Goal: Information Seeking & Learning: Learn about a topic

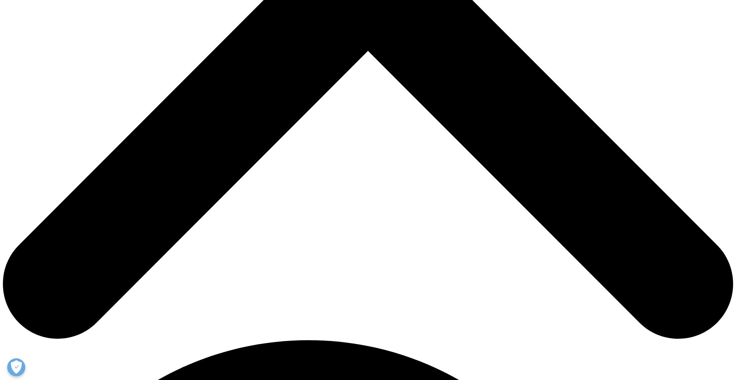
scroll to position [405, 0]
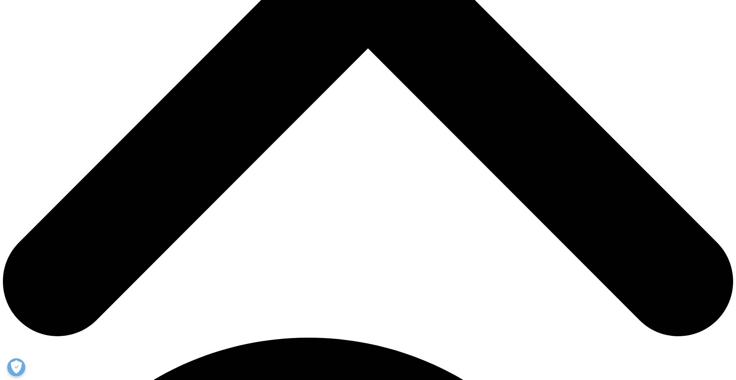
drag, startPoint x: 227, startPoint y: 59, endPoint x: 291, endPoint y: 233, distance: 185.1
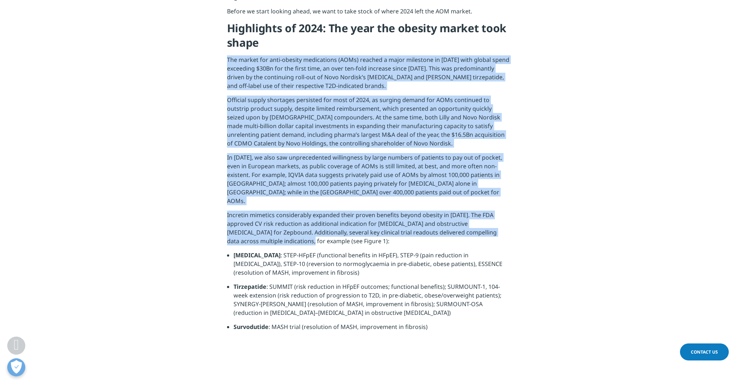
click at [291, 233] on div "As 2025 gets underway, we take a look at what lies ahead for the highly dynamic…" at bounding box center [368, 127] width 282 height 418
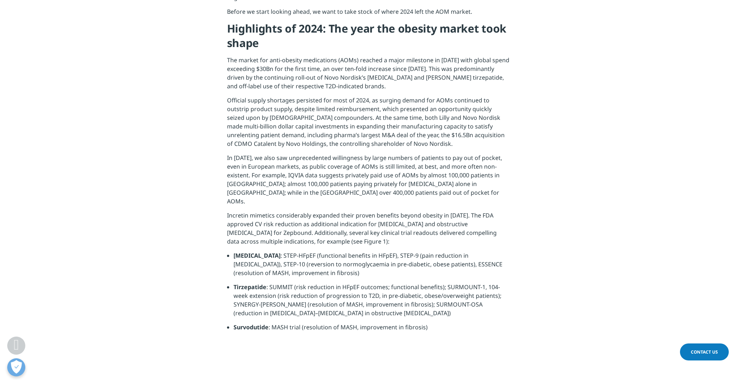
click at [546, 228] on section "As 2025 gets underway, we take a look at what lies ahead for the highly dynamic…" at bounding box center [368, 127] width 736 height 454
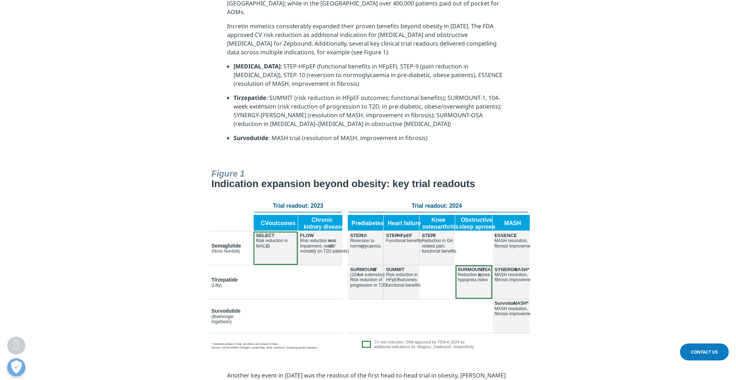
scroll to position [607, 0]
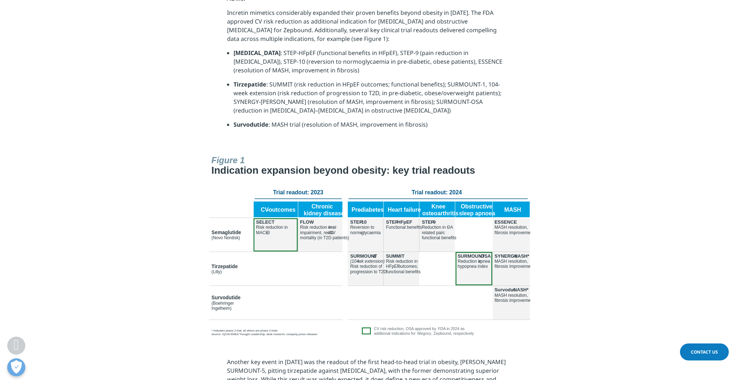
click at [319, 224] on img at bounding box center [367, 244] width 325 height 185
click at [179, 225] on div at bounding box center [368, 245] width 405 height 187
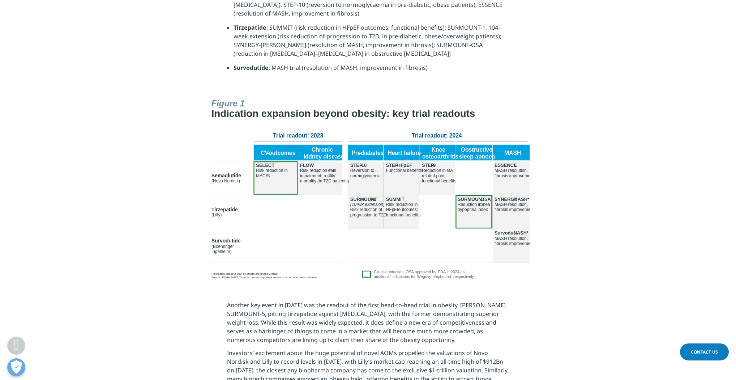
scroll to position [665, 0]
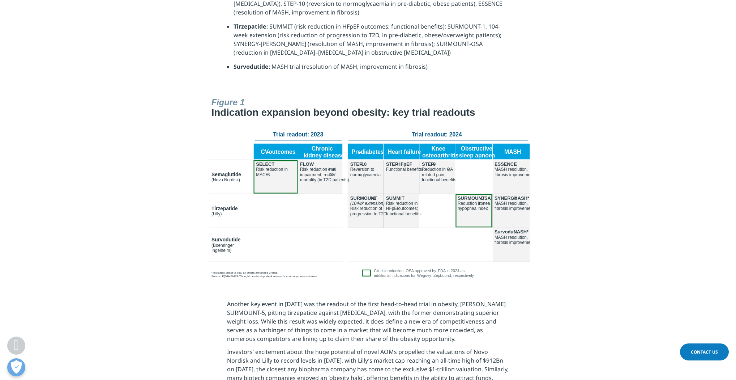
click at [607, 257] on section at bounding box center [368, 187] width 736 height 187
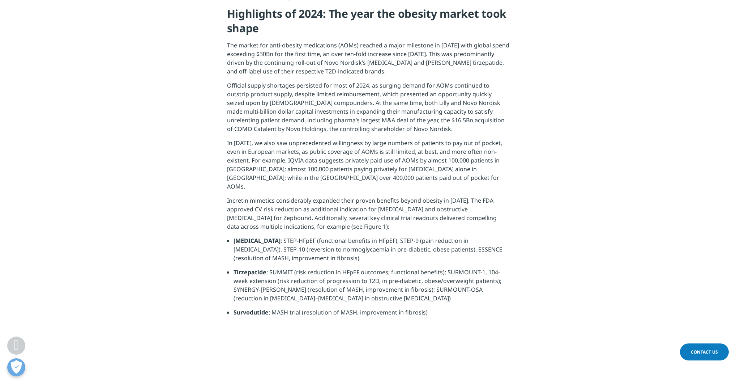
scroll to position [434, 0]
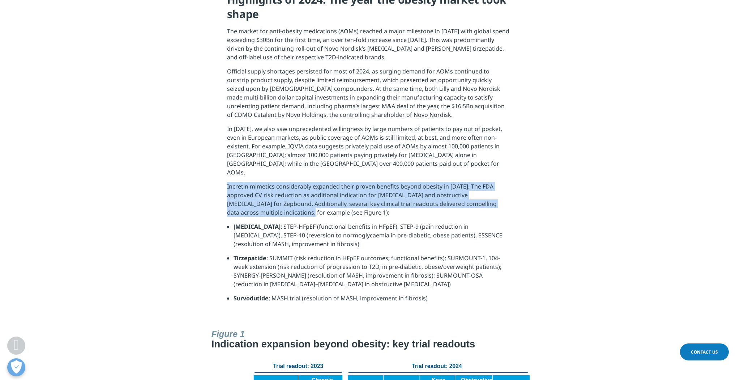
drag, startPoint x: 227, startPoint y: 178, endPoint x: 292, endPoint y: 203, distance: 70.2
click at [292, 203] on p "Incretin mimetics considerably expanded their proven benefits beyond obesity in…" at bounding box center [368, 202] width 282 height 40
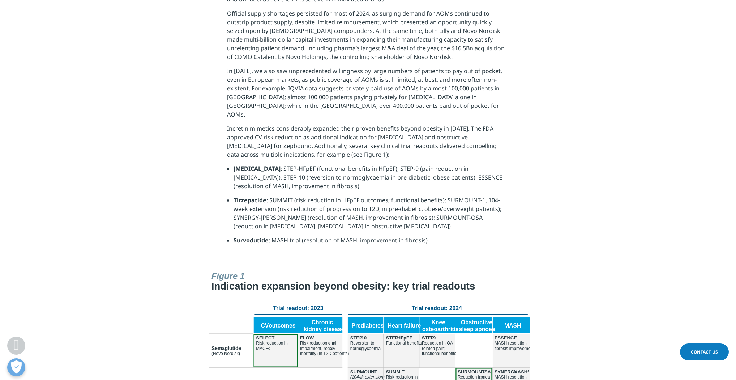
click at [567, 195] on section "As 2025 gets underway, we take a look at what lies ahead for the highly dynamic…" at bounding box center [368, 40] width 736 height 454
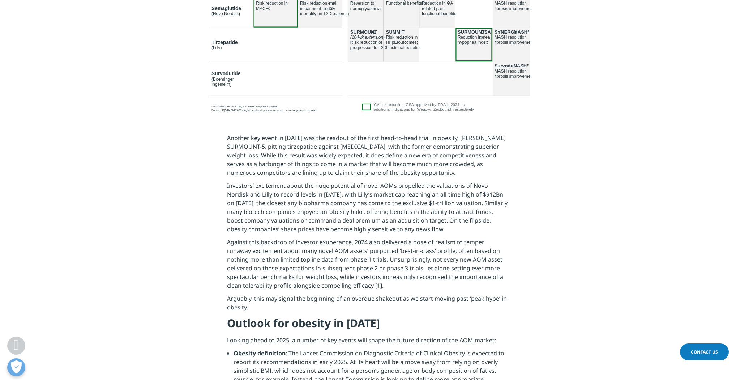
scroll to position [839, 0]
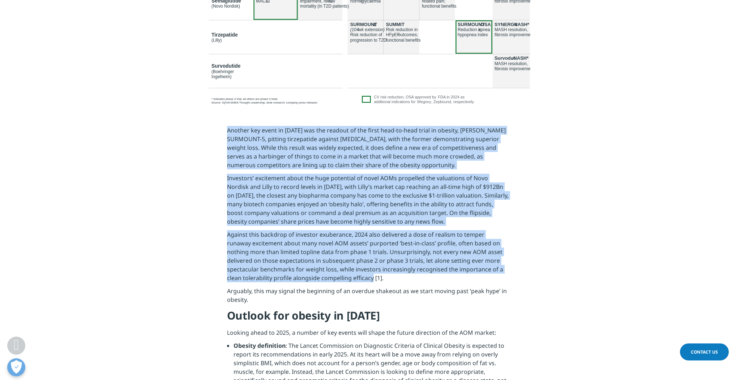
drag, startPoint x: 228, startPoint y: 120, endPoint x: 356, endPoint y: 267, distance: 194.2
click at [356, 267] on div "Another key event in 2024 was the readout of the first head-to-head trial in ob…" at bounding box center [368, 304] width 282 height 356
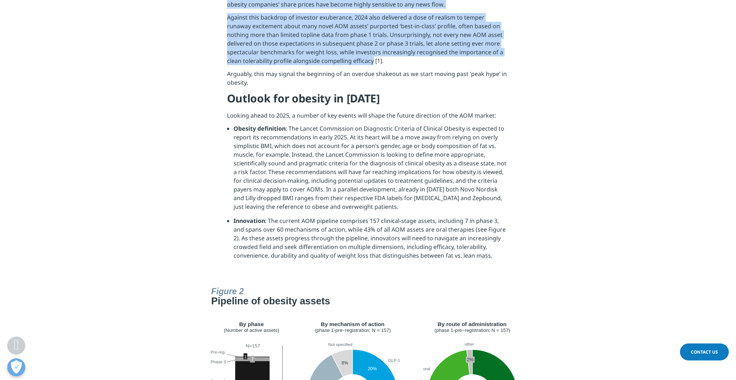
scroll to position [1070, 0]
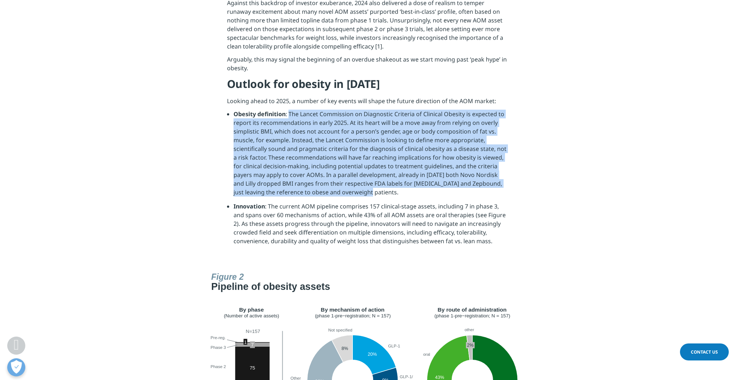
drag, startPoint x: 289, startPoint y: 106, endPoint x: 353, endPoint y: 184, distance: 101.1
click at [353, 184] on li "Obesity definition : The Lancet Commission on Diagnostic Criteria of Clinical O…" at bounding box center [372, 156] width 276 height 92
click at [637, 185] on section "Another key event in 2024 was the readout of the first head-to-head trial in ob…" at bounding box center [368, 72] width 736 height 392
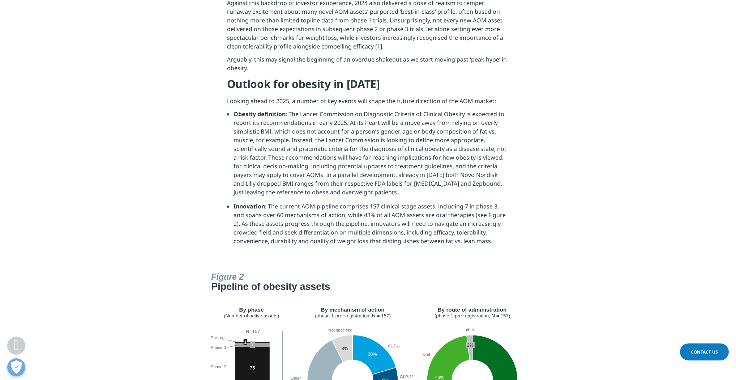
click at [575, 202] on section "Another key event in 2024 was the readout of the first head-to-head trial in ob…" at bounding box center [368, 72] width 736 height 392
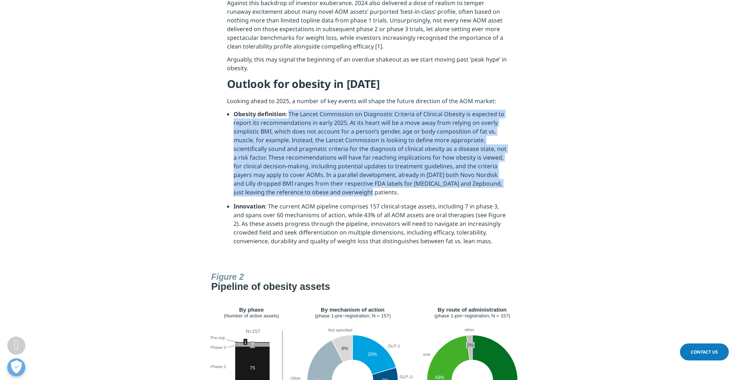
drag, startPoint x: 292, startPoint y: 106, endPoint x: 359, endPoint y: 184, distance: 102.1
click at [359, 184] on li "Obesity definition : The Lancet Commission on Diagnostic Criteria of Clinical O…" at bounding box center [372, 156] width 276 height 92
click at [469, 185] on li "Obesity definition : The Lancet Commission on Diagnostic Criteria of Clinical O…" at bounding box center [372, 156] width 276 height 92
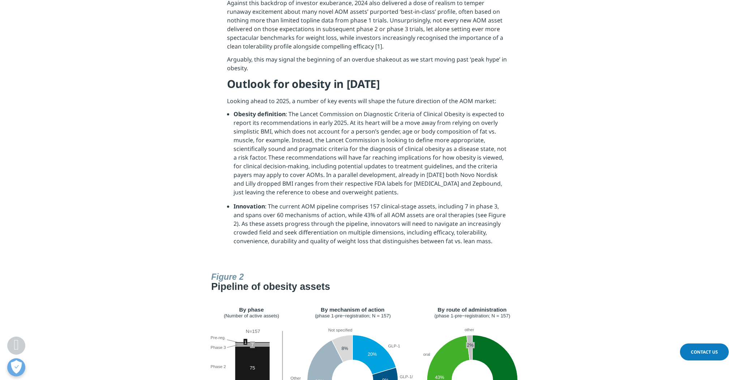
drag, startPoint x: 578, startPoint y: 285, endPoint x: 570, endPoint y: 269, distance: 17.5
click at [578, 284] on div at bounding box center [368, 359] width 427 height 181
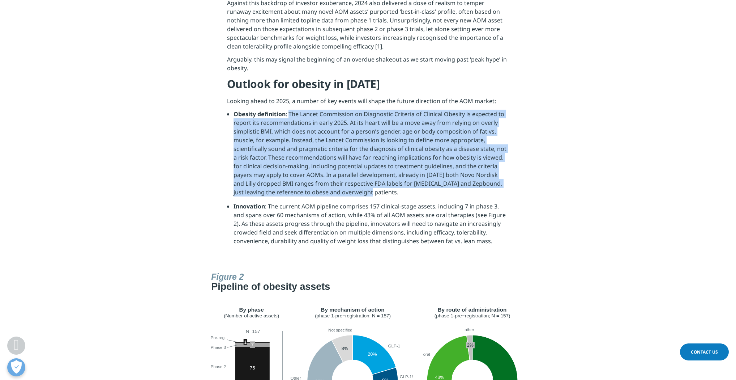
drag, startPoint x: 287, startPoint y: 104, endPoint x: 352, endPoint y: 184, distance: 103.3
click at [352, 184] on li "Obesity definition : The Lancet Commission on Diagnostic Criteria of Clinical O…" at bounding box center [372, 156] width 276 height 92
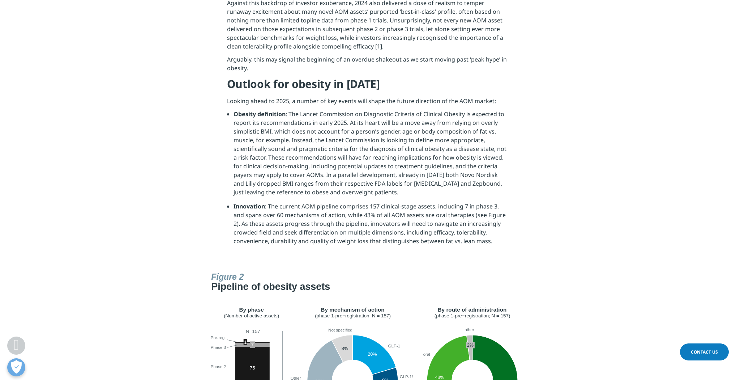
click at [560, 249] on section "Another key event in 2024 was the readout of the first head-to-head trial in ob…" at bounding box center [368, 72] width 736 height 392
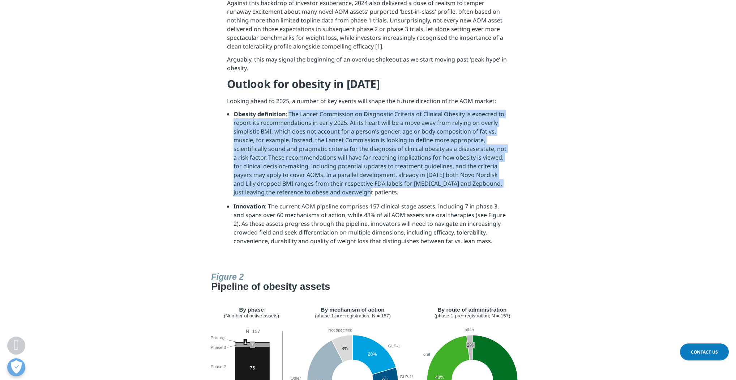
drag, startPoint x: 288, startPoint y: 104, endPoint x: 351, endPoint y: 185, distance: 102.8
click at [351, 185] on li "Obesity definition : The Lancet Commission on Diagnostic Criteria of Clinical O…" at bounding box center [372, 156] width 276 height 92
click at [549, 170] on section "Another key event in 2024 was the readout of the first head-to-head trial in ob…" at bounding box center [368, 72] width 736 height 392
drag, startPoint x: 289, startPoint y: 105, endPoint x: 351, endPoint y: 184, distance: 100.1
click at [351, 184] on li "Obesity definition : The Lancet Commission on Diagnostic Criteria of Clinical O…" at bounding box center [372, 156] width 276 height 92
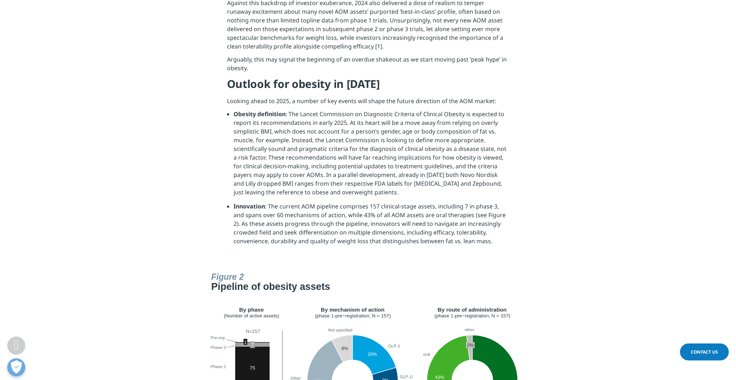
click at [533, 233] on section "Another key event in 2024 was the readout of the first head-to-head trial in ob…" at bounding box center [368, 72] width 736 height 392
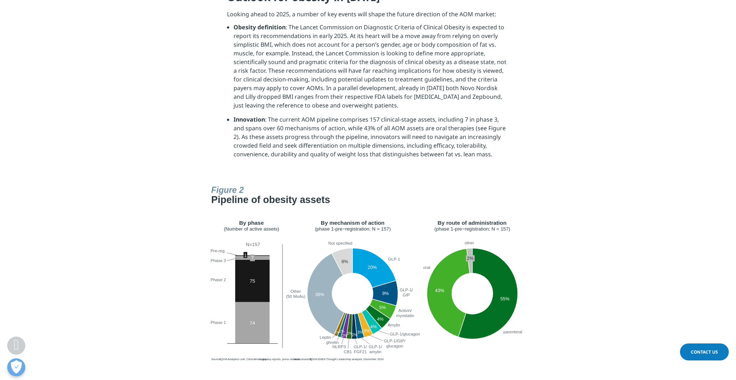
scroll to position [1186, 0]
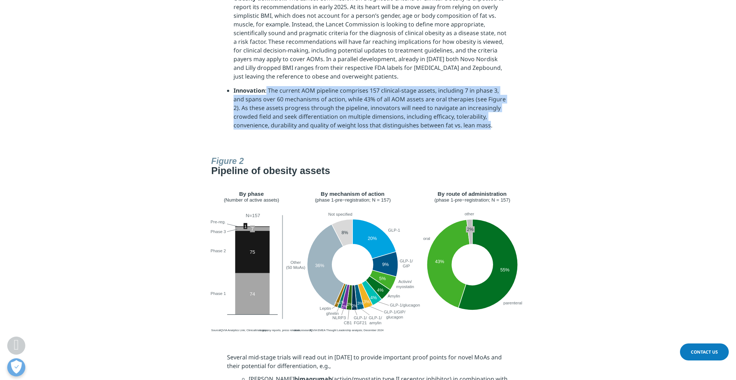
drag, startPoint x: 267, startPoint y: 81, endPoint x: 452, endPoint y: 116, distance: 187.9
click at [452, 116] on li "Innovation : The current AOM pipeline comprises 157 clinical-stage assets, incl…" at bounding box center [372, 110] width 276 height 49
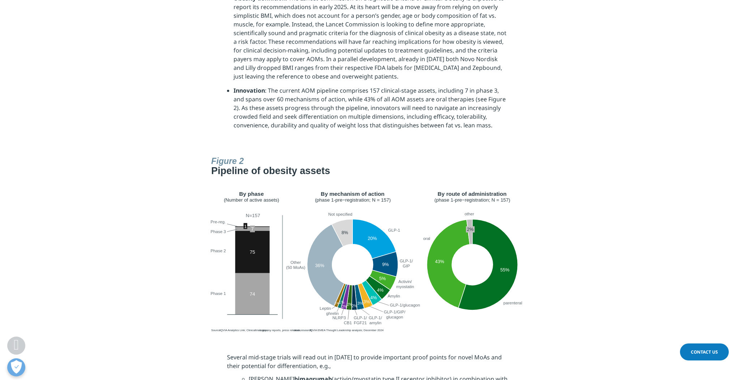
drag, startPoint x: 608, startPoint y: 226, endPoint x: 572, endPoint y: 242, distance: 39.5
click at [608, 226] on section at bounding box center [368, 243] width 736 height 181
click at [552, 171] on div at bounding box center [368, 243] width 405 height 181
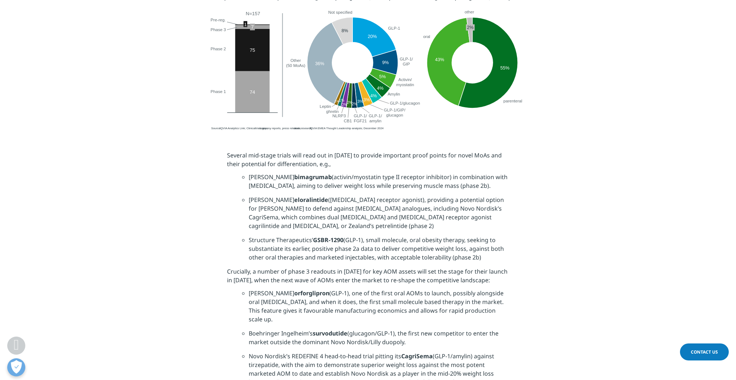
scroll to position [1388, 0]
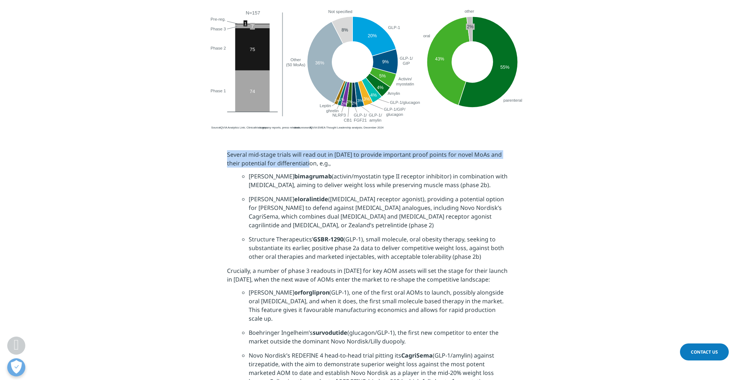
drag, startPoint x: 228, startPoint y: 145, endPoint x: 300, endPoint y: 159, distance: 73.7
click at [300, 159] on p "Several mid-stage trials will read out in [DATE] to provide important proof poi…" at bounding box center [368, 161] width 282 height 22
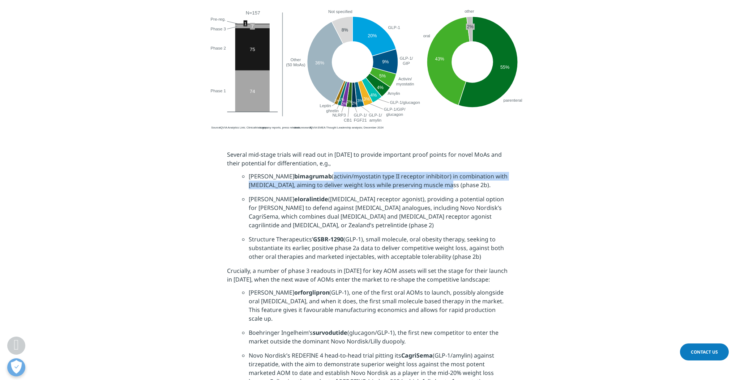
drag, startPoint x: 302, startPoint y: 167, endPoint x: 446, endPoint y: 177, distance: 144.3
click at [446, 177] on li "Lilly’s bimagrumab (activin/myostatin type II receptor inhibitor) in combinatio…" at bounding box center [379, 183] width 261 height 23
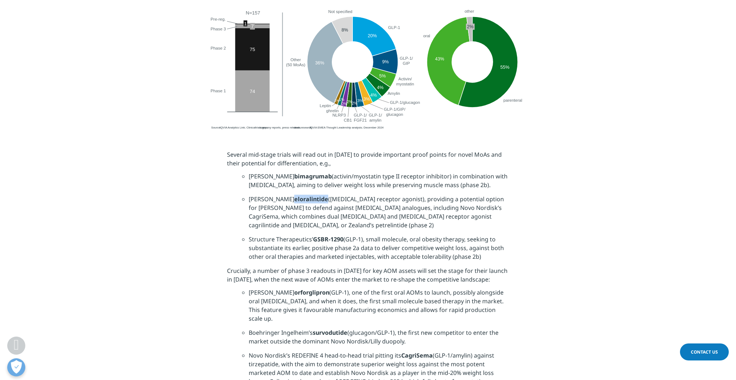
drag, startPoint x: 265, startPoint y: 189, endPoint x: 297, endPoint y: 189, distance: 32.2
click at [297, 195] on strong "eloralintide" at bounding box center [311, 199] width 34 height 8
click at [239, 204] on ul "Lilly’s bimagrumab (activin/myostatin type II receptor inhibitor) in combinatio…" at bounding box center [368, 219] width 282 height 94
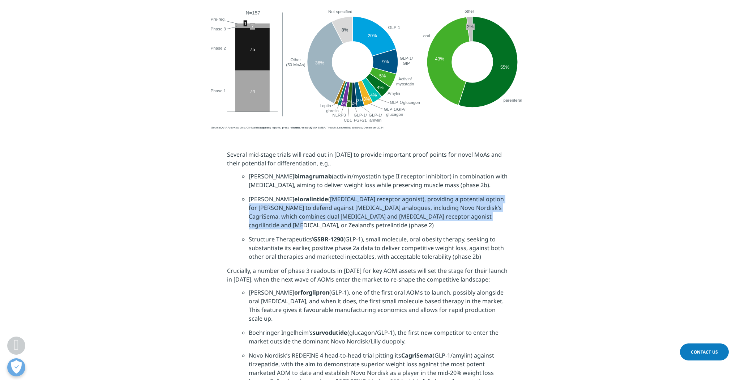
drag, startPoint x: 299, startPoint y: 191, endPoint x: 480, endPoint y: 208, distance: 181.2
click at [480, 208] on li "Lilly’s eloralintide (amylin receptor agonist), providing a potential option fo…" at bounding box center [379, 215] width 261 height 40
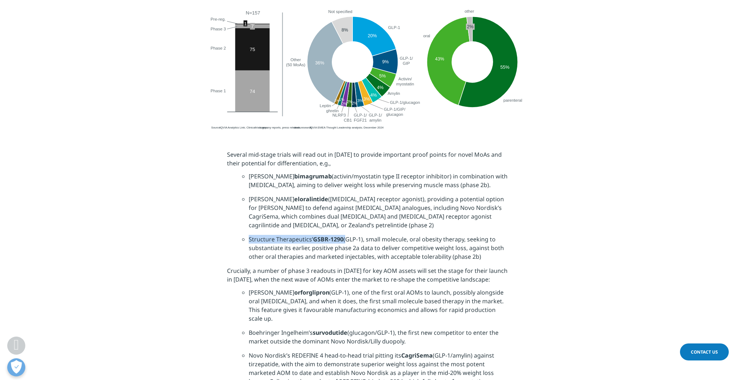
drag, startPoint x: 249, startPoint y: 221, endPoint x: 344, endPoint y: 224, distance: 95.1
click at [344, 235] on li "Structure Therapeutics’ GSBR-1290 (GLP-1), small molecule, oral obesity therapy…" at bounding box center [379, 250] width 261 height 31
click at [308, 242] on li "Structure Therapeutics’ GSBR-1290 (GLP-1), small molecule, oral obesity therapy…" at bounding box center [379, 250] width 261 height 31
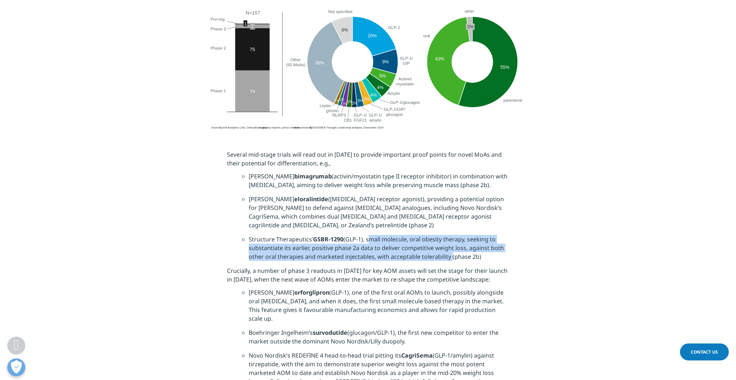
drag, startPoint x: 367, startPoint y: 221, endPoint x: 449, endPoint y: 239, distance: 83.7
click at [449, 239] on li "Structure Therapeutics’ GSBR-1290 (GLP-1), small molecule, oral obesity therapy…" at bounding box center [379, 250] width 261 height 31
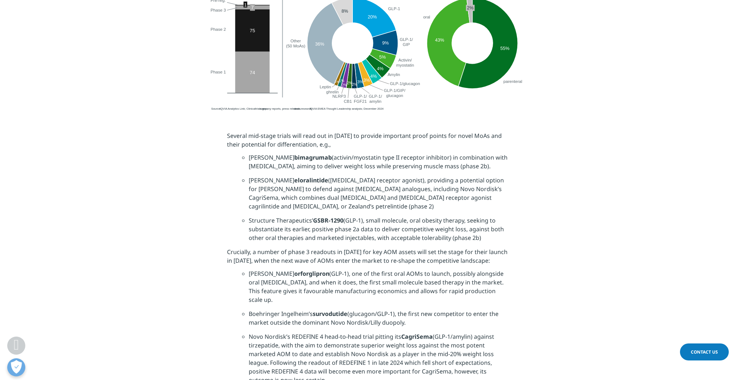
scroll to position [1417, 0]
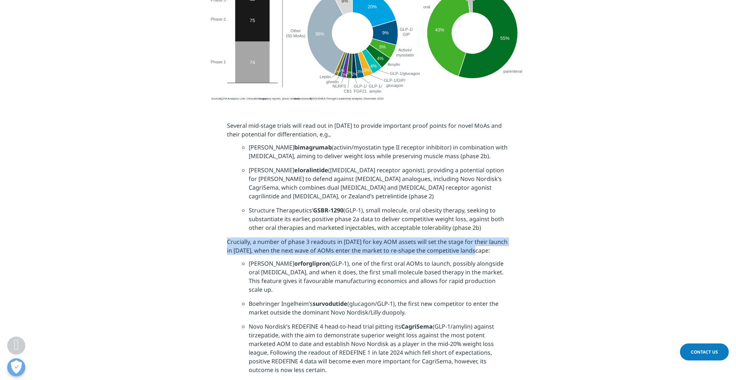
drag, startPoint x: 227, startPoint y: 226, endPoint x: 473, endPoint y: 234, distance: 246.0
click at [473, 237] on p "Crucially, a number of phase 3 readouts in [DATE] for key AOM assets will set t…" at bounding box center [368, 248] width 282 height 22
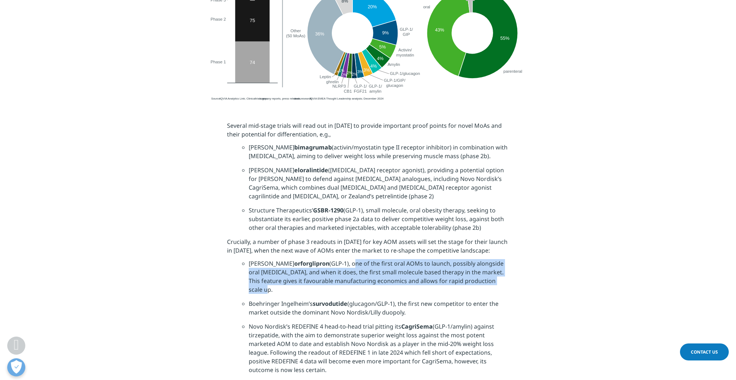
drag, startPoint x: 322, startPoint y: 245, endPoint x: 514, endPoint y: 261, distance: 192.7
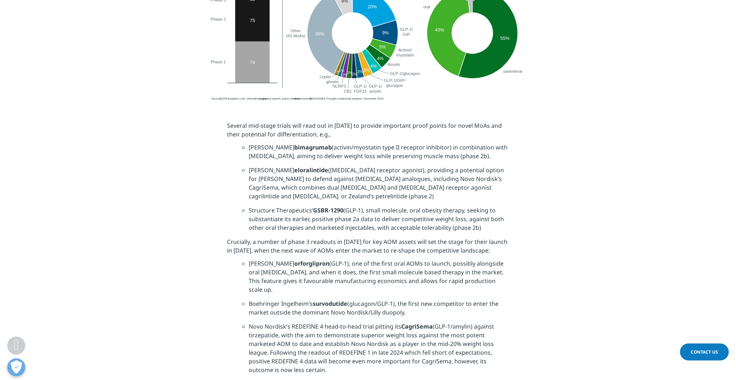
click at [508, 240] on p "Crucially, a number of phase 3 readouts in [DATE] for key AOM assets will set t…" at bounding box center [368, 248] width 282 height 22
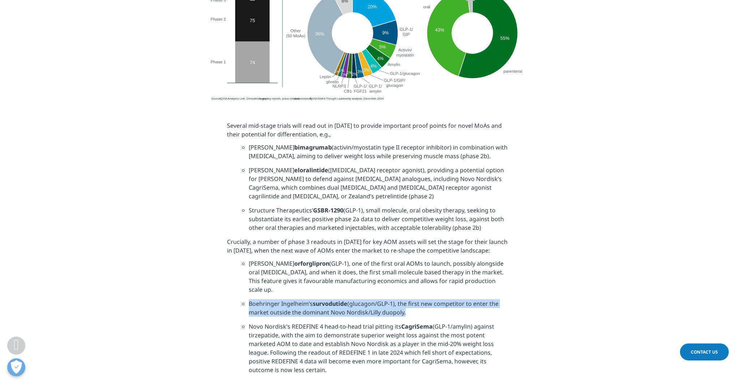
drag, startPoint x: 249, startPoint y: 279, endPoint x: 401, endPoint y: 287, distance: 152.7
click at [401, 299] on li "Boehringer Ingelheim’s survodutide (glucagon/GLP-1), the first new competitor t…" at bounding box center [379, 310] width 261 height 23
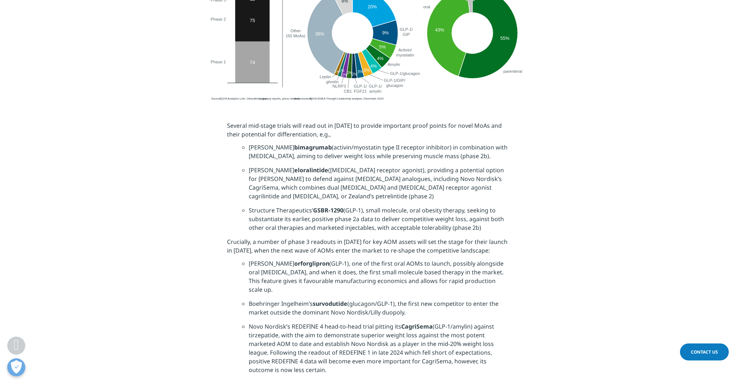
click at [281, 322] on li "Novo Nordisk’s REDEFINE 4 head-to-head trial pitting its CagriSema (GLP-1/amyli…" at bounding box center [379, 350] width 261 height 57
click at [248, 300] on ul "Lilly’s orforglipron (GLP-1), one of the first oral AOMs to launch, possibly al…" at bounding box center [368, 319] width 282 height 120
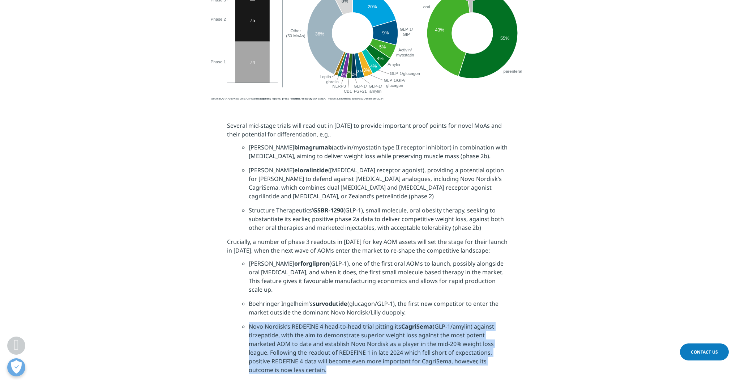
drag, startPoint x: 249, startPoint y: 300, endPoint x: 323, endPoint y: 344, distance: 86.2
click at [323, 344] on li "Novo Nordisk’s REDEFINE 4 head-to-head trial pitting its CagriSema (GLP-1/amyli…" at bounding box center [379, 350] width 261 height 57
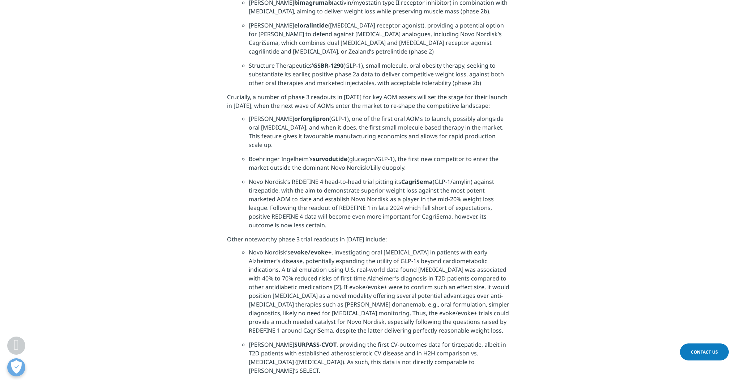
scroll to position [1591, 0]
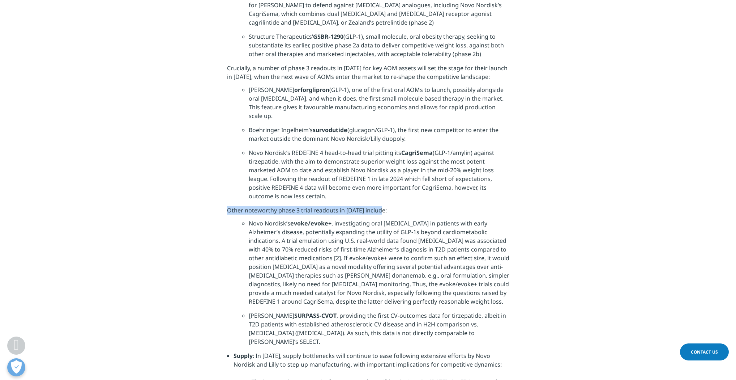
drag, startPoint x: 228, startPoint y: 184, endPoint x: 381, endPoint y: 183, distance: 152.9
click at [381, 206] on p "Other noteworthy phase 3 trial readouts in [DATE] include:" at bounding box center [368, 212] width 282 height 13
drag, startPoint x: 184, startPoint y: 219, endPoint x: 189, endPoint y: 218, distance: 4.8
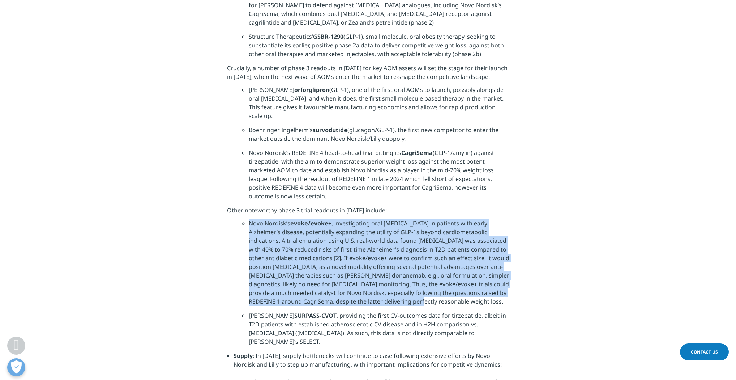
drag, startPoint x: 249, startPoint y: 198, endPoint x: 413, endPoint y: 276, distance: 182.1
click at [413, 276] on li "Novo Nordisk’s evoke/evoke+ , investigating oral semaglutide in patients with e…" at bounding box center [379, 265] width 261 height 92
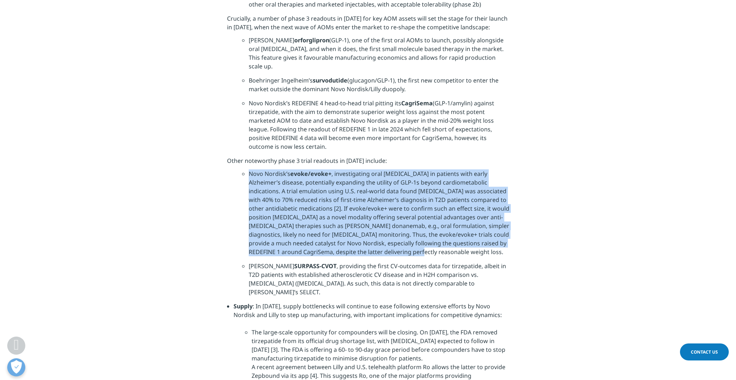
scroll to position [1649, 0]
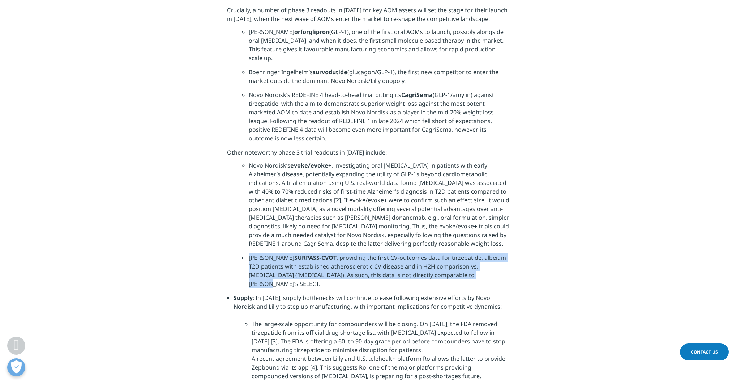
drag, startPoint x: 250, startPoint y: 231, endPoint x: 449, endPoint y: 253, distance: 200.4
click at [449, 253] on li "Lilly’s SURPASS-CVOT , providing the first CV-outcomes data for tirzepatide, al…" at bounding box center [379, 273] width 261 height 40
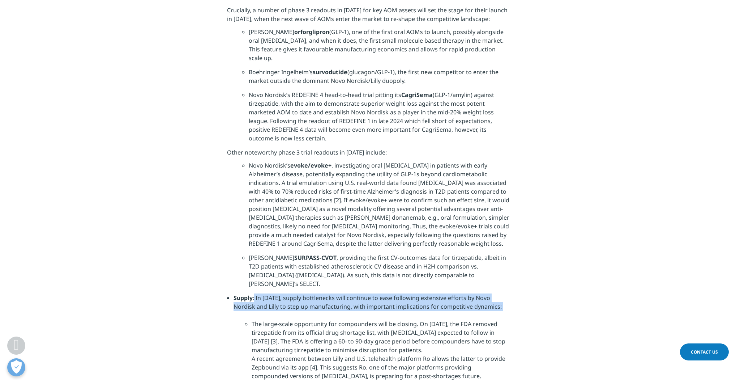
drag, startPoint x: 255, startPoint y: 263, endPoint x: 269, endPoint y: 280, distance: 22.6
click at [269, 293] on li "Supply : In 2025, supply bottlenecks will continue to ease following extensive …" at bounding box center [372, 366] width 276 height 146
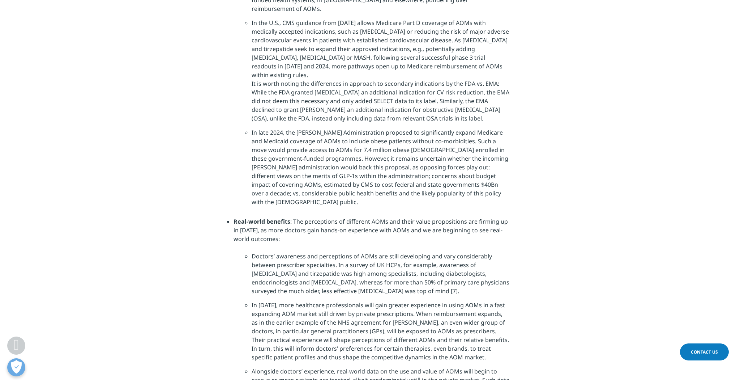
scroll to position [2227, 0]
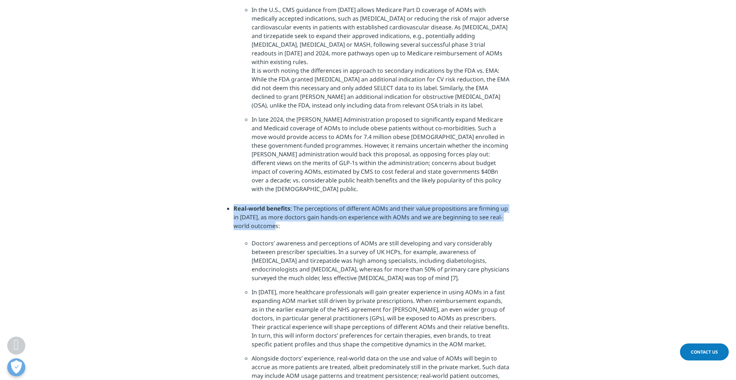
drag, startPoint x: 234, startPoint y: 140, endPoint x: 281, endPoint y: 155, distance: 49.5
click at [281, 204] on li "Real-world benefits : The perceptions of different AOMs and their value proposi…" at bounding box center [372, 373] width 276 height 339
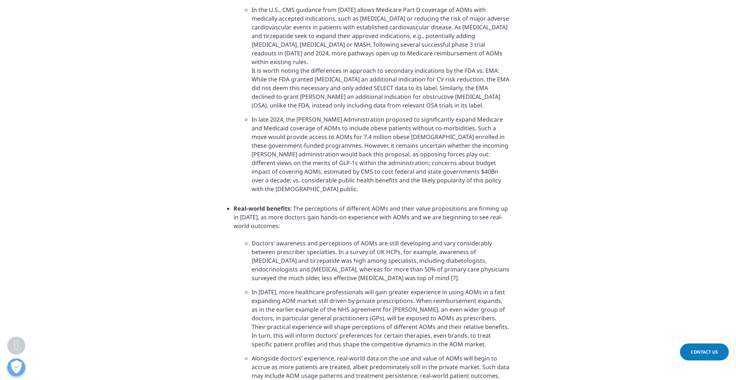
click at [225, 184] on section "Several mid-stage trials will read out in 2025 to provide important proof point…" at bounding box center [368, 166] width 736 height 1747
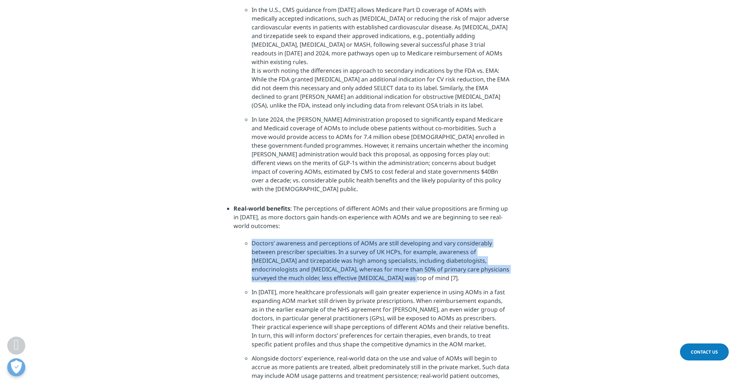
drag, startPoint x: 252, startPoint y: 172, endPoint x: 353, endPoint y: 208, distance: 106.7
click at [353, 239] on li "Doctors’ awareness and perceptions of AOMs are still developing and vary consid…" at bounding box center [381, 263] width 258 height 49
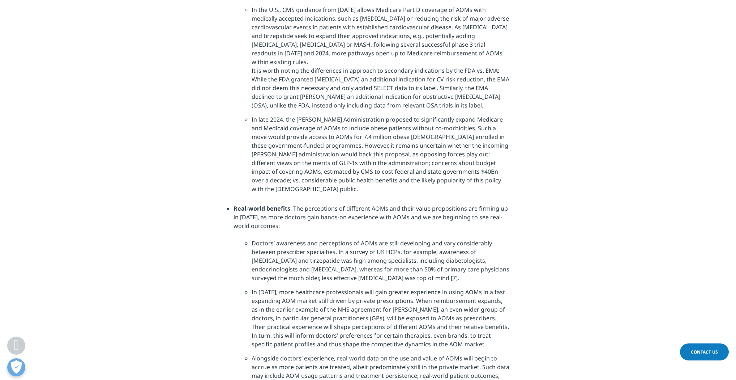
click at [196, 251] on section "Several mid-stage trials will read out in 2025 to provide important proof point…" at bounding box center [368, 166] width 736 height 1747
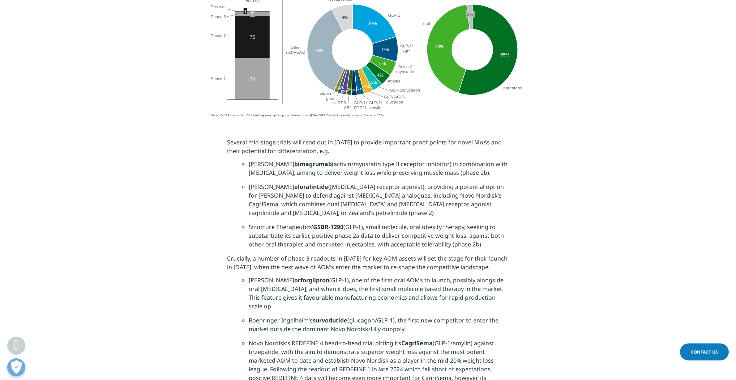
scroll to position [1417, 0]
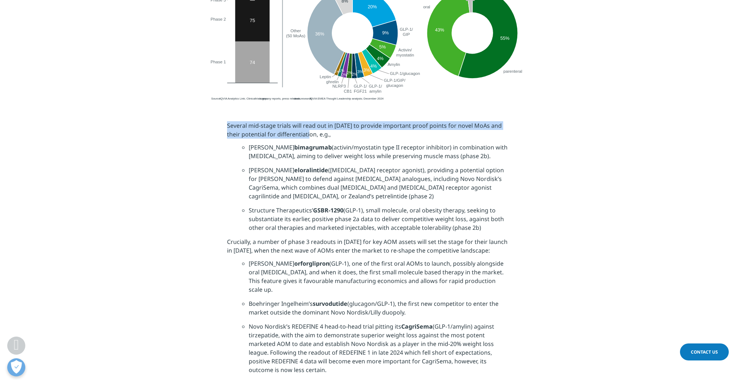
drag, startPoint x: 227, startPoint y: 115, endPoint x: 299, endPoint y: 127, distance: 73.6
click at [299, 127] on p "Several mid-stage trials will read out in [DATE] to provide important proof poi…" at bounding box center [368, 132] width 282 height 22
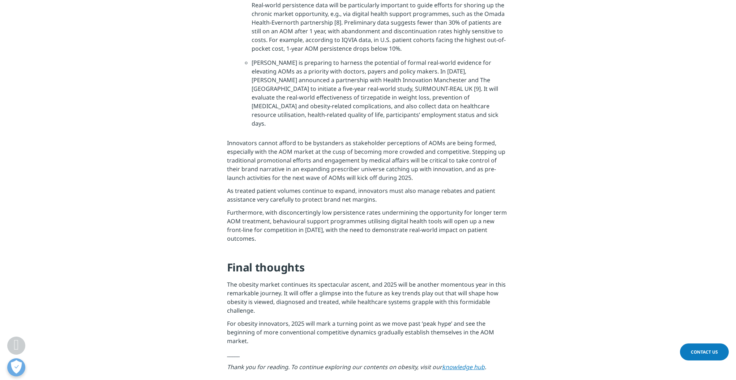
scroll to position [2748, 0]
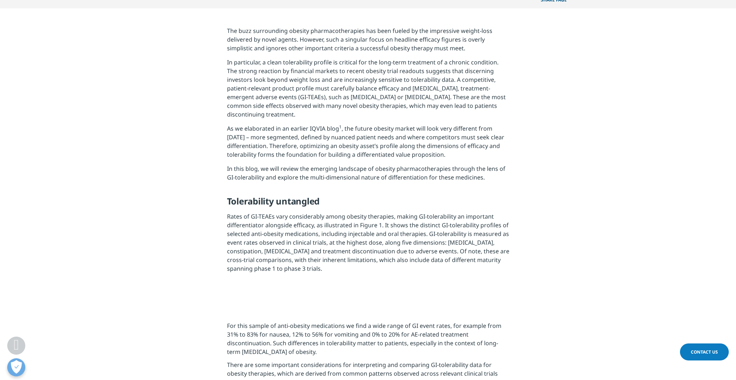
scroll to position [318, 0]
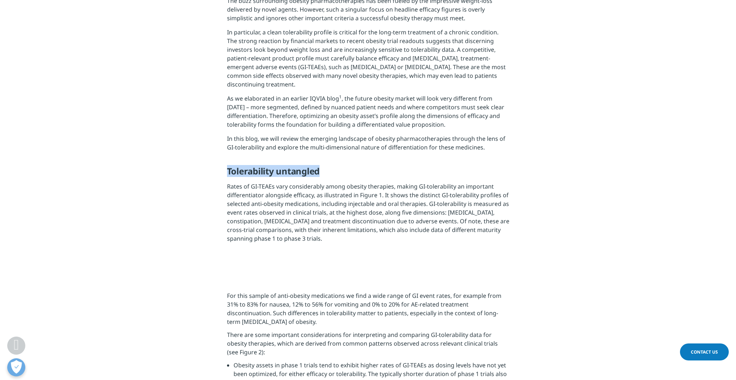
drag, startPoint x: 228, startPoint y: 172, endPoint x: 326, endPoint y: 169, distance: 98.0
click at [326, 169] on h5 "Tolerability untangled" at bounding box center [368, 174] width 282 height 16
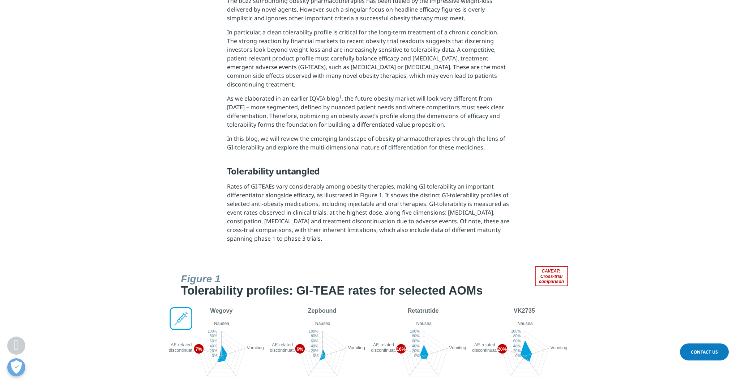
click at [191, 198] on section "The buzz surrounding obesity pharmacotherapies has been fueled by the impressiv…" at bounding box center [368, 122] width 736 height 288
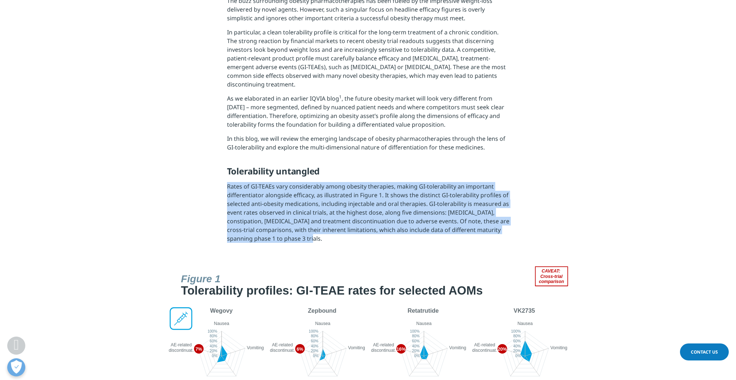
drag, startPoint x: 227, startPoint y: 185, endPoint x: 294, endPoint y: 236, distance: 83.8
click at [294, 236] on p "Rates of GI-TEAEs vary considerably among obesity therapies, making GI-tolerabi…" at bounding box center [368, 215] width 282 height 66
click at [548, 206] on section "The buzz surrounding obesity pharmacotherapies has been fueled by the impressiv…" at bounding box center [368, 122] width 736 height 288
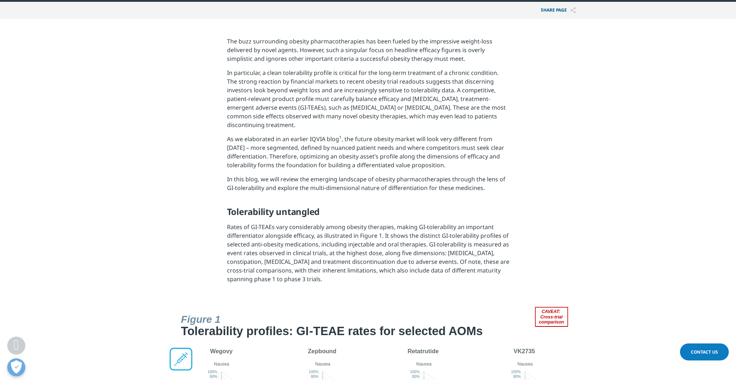
scroll to position [260, 0]
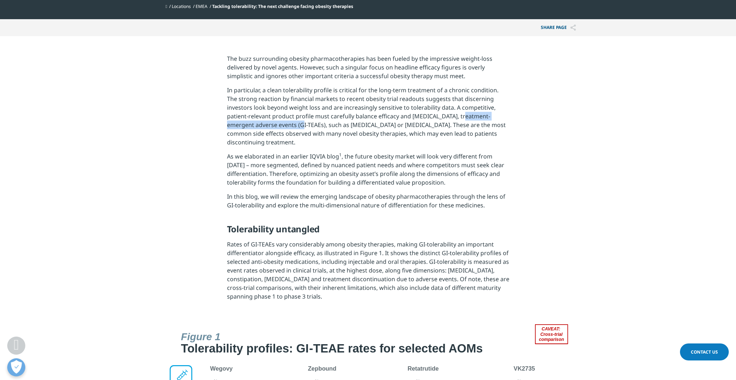
drag, startPoint x: 434, startPoint y: 116, endPoint x: 269, endPoint y: 125, distance: 165.5
click at [269, 125] on p "In particular, a clean tolerability profile is critical for the long-term treat…" at bounding box center [368, 119] width 282 height 66
click at [549, 141] on section "The buzz surrounding obesity pharmacotherapies has been fueled by the impressiv…" at bounding box center [368, 180] width 736 height 288
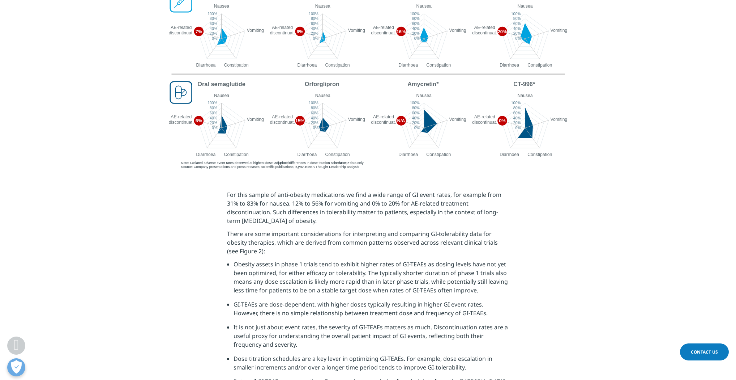
scroll to position [636, 0]
drag, startPoint x: 228, startPoint y: 193, endPoint x: 312, endPoint y: 217, distance: 87.2
click at [312, 217] on span "For this sample of anti-obesity medications we find a wide range of GI event ra…" at bounding box center [364, 206] width 274 height 34
click at [228, 235] on span "There are some important considerations for interpreting and comparing GI-toler…" at bounding box center [362, 240] width 271 height 25
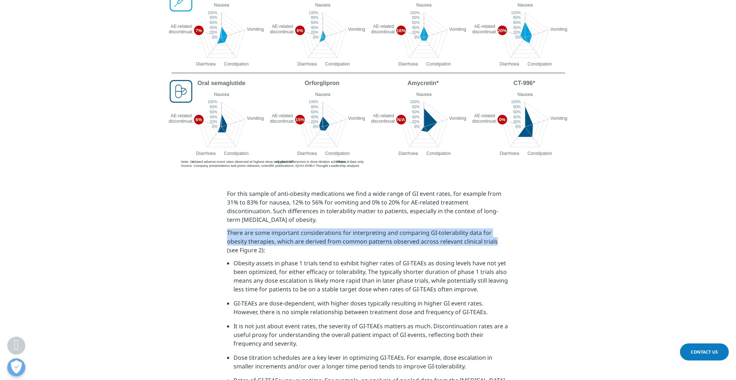
drag, startPoint x: 228, startPoint y: 231, endPoint x: 473, endPoint y: 243, distance: 245.0
click at [473, 243] on span "There are some important considerations for interpreting and comparing GI-toler…" at bounding box center [362, 240] width 271 height 25
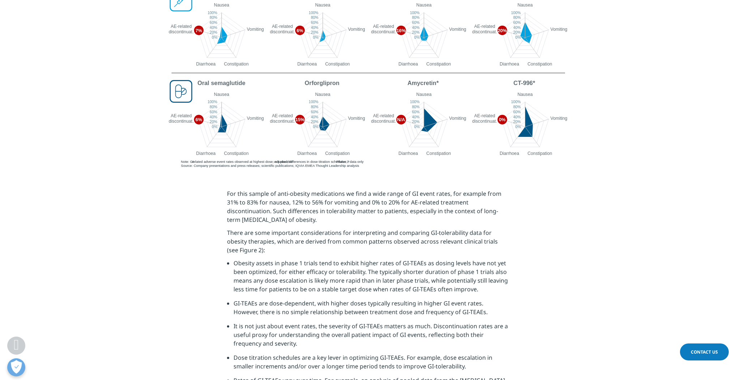
click at [561, 210] on section "For this sample of anti-obesity medications we find a wide range of GI event ra…" at bounding box center [368, 311] width 736 height 280
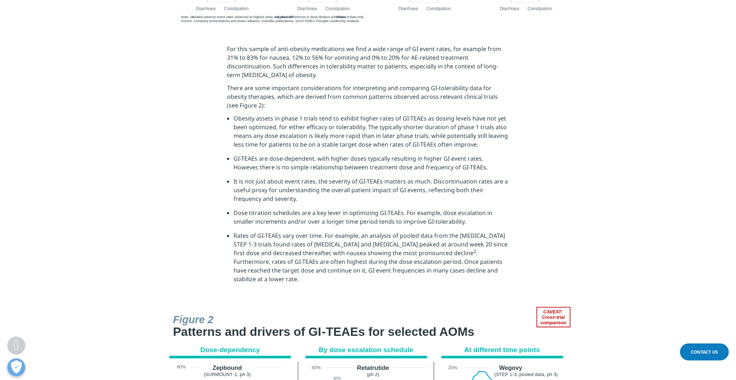
scroll to position [752, 0]
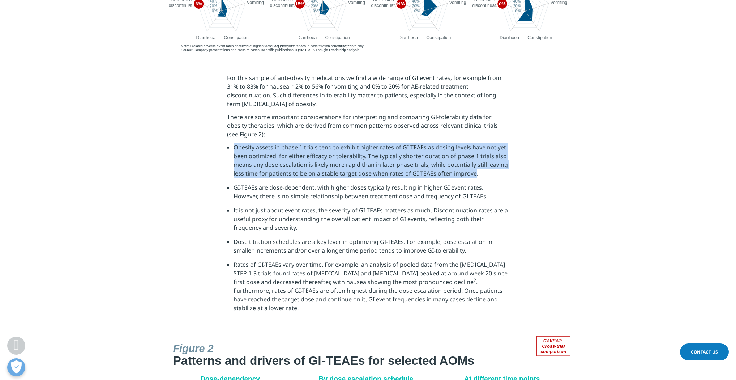
drag, startPoint x: 234, startPoint y: 147, endPoint x: 473, endPoint y: 176, distance: 240.7
click at [473, 176] on span "Obesity assets in phase 1 trials tend to exhibit higher rates of GI-TEAEs as do…" at bounding box center [371, 160] width 274 height 34
click at [559, 144] on section "For this sample of anti-obesity medications we find a wide range of GI event ra…" at bounding box center [368, 195] width 736 height 280
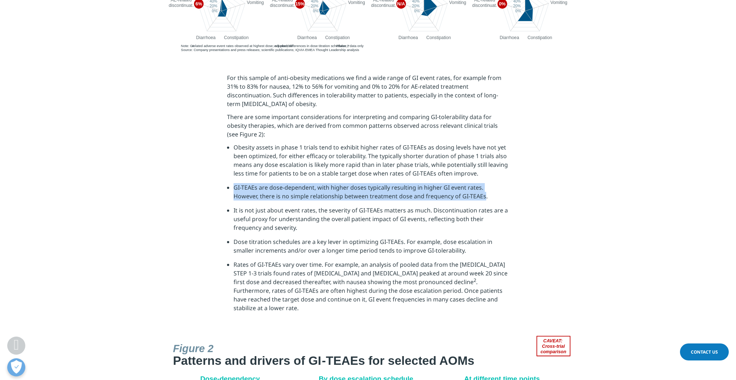
drag, startPoint x: 234, startPoint y: 187, endPoint x: 457, endPoint y: 201, distance: 223.2
click at [457, 201] on li "GI-TEAEs are dose-dependent, with higher doses typically resulting in higher GI…" at bounding box center [372, 194] width 276 height 23
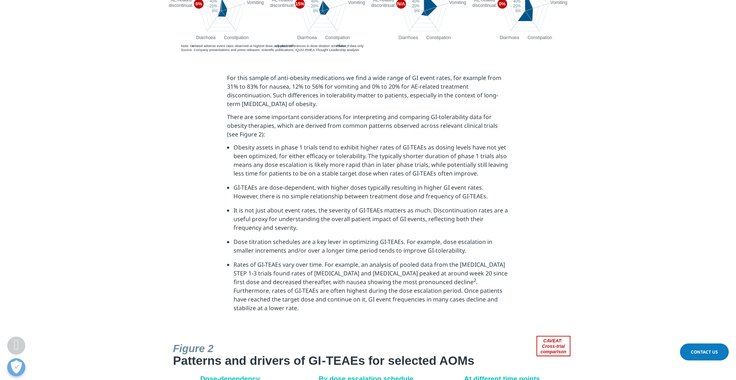
click at [537, 167] on section "For this sample of anti-obesity medications we find a wide range of GI event ra…" at bounding box center [368, 195] width 736 height 280
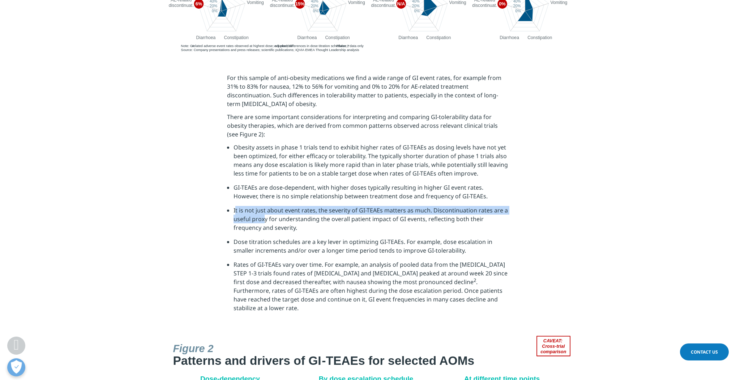
drag, startPoint x: 234, startPoint y: 210, endPoint x: 265, endPoint y: 223, distance: 33.0
click at [265, 223] on li "It is not just about event rates, the severity of GI-TEAEs matters as much. Dis…" at bounding box center [372, 221] width 276 height 31
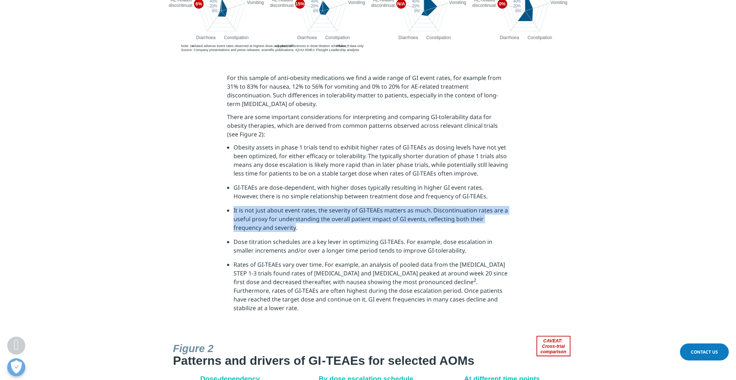
drag, startPoint x: 232, startPoint y: 211, endPoint x: 266, endPoint y: 229, distance: 37.9
click at [266, 229] on ul "Obesity assets in phase 1 trials tend to exhibit higher rates of GI-TEAEs as do…" at bounding box center [368, 230] width 282 height 175
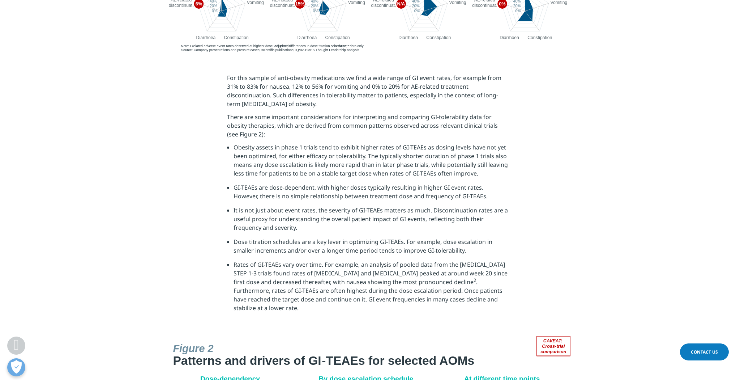
drag, startPoint x: 200, startPoint y: 238, endPoint x: 204, endPoint y: 239, distance: 3.6
click at [200, 238] on section "For this sample of anti-obesity medications we find a wide range of GI event ra…" at bounding box center [368, 195] width 736 height 280
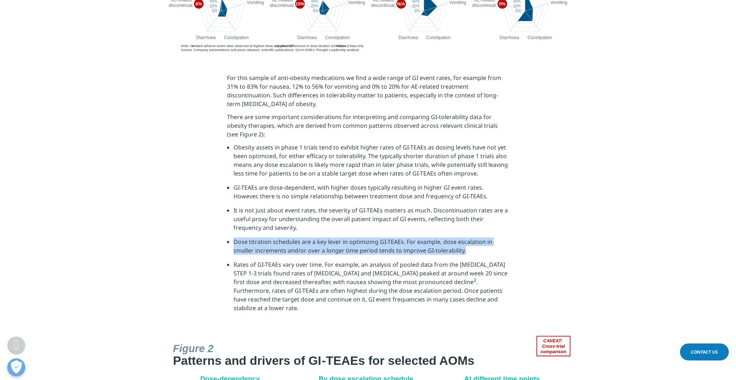
drag, startPoint x: 234, startPoint y: 243, endPoint x: 466, endPoint y: 252, distance: 231.6
click at [466, 252] on li "Dose titration schedules are a key lever in optimizing GI-TEAEs. For example, d…" at bounding box center [372, 248] width 276 height 23
click at [188, 256] on section "For this sample of anti-obesity medications we find a wide range of GI event ra…" at bounding box center [368, 195] width 736 height 280
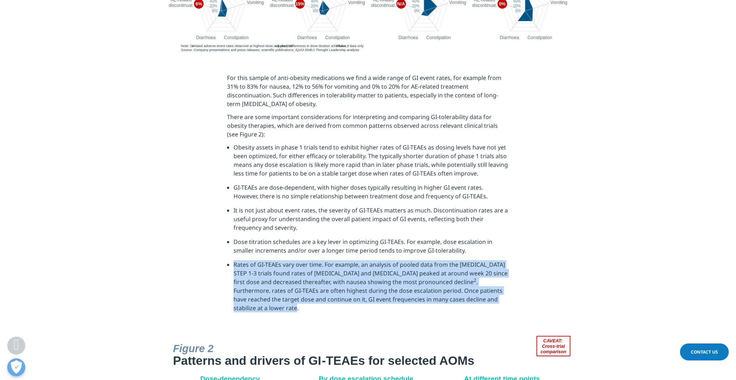
drag, startPoint x: 234, startPoint y: 265, endPoint x: 493, endPoint y: 305, distance: 261.6
click at [493, 305] on li "Rates of GI-TEAEs vary over time. For example, an analysis of pooled data from …" at bounding box center [372, 288] width 276 height 57
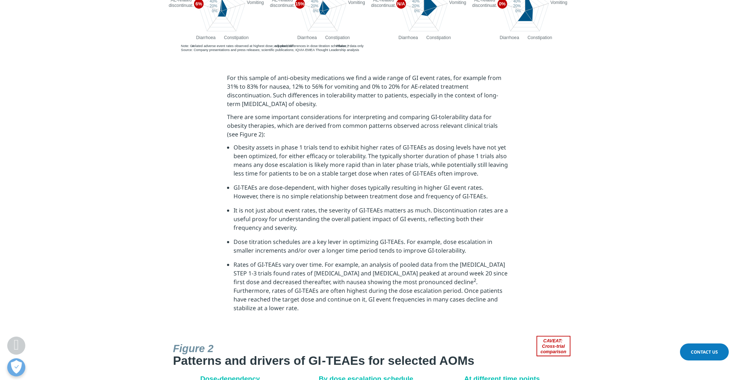
click at [616, 255] on section "For this sample of anti-obesity medications we find a wide range of GI event ra…" at bounding box center [368, 195] width 736 height 280
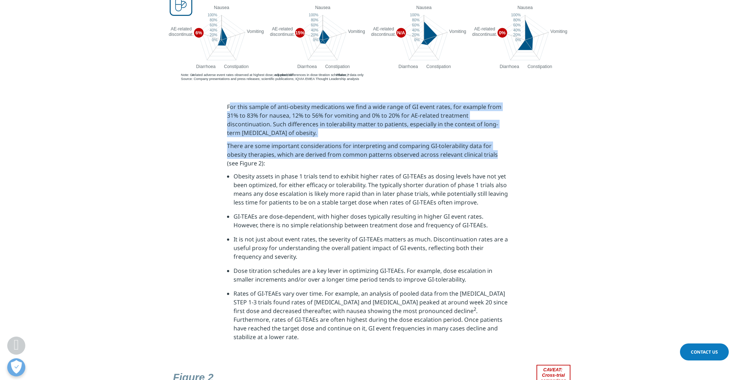
drag, startPoint x: 228, startPoint y: 106, endPoint x: 473, endPoint y: 158, distance: 249.8
click at [473, 158] on div "For this sample of anti-obesity medications we find a wide range of GI event ra…" at bounding box center [368, 224] width 282 height 244
click at [561, 141] on section "For this sample of anti-obesity medications we find a wide range of GI event ra…" at bounding box center [368, 224] width 736 height 280
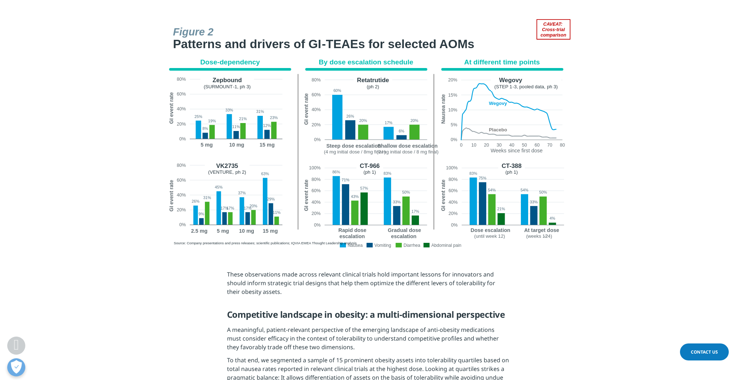
scroll to position [897, 0]
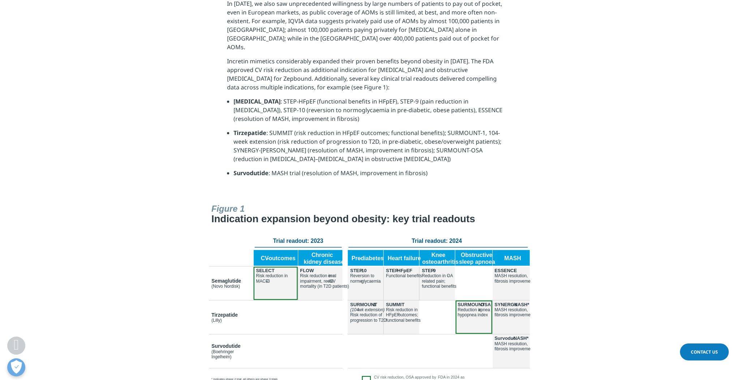
scroll to position [694, 0]
